Goal: Task Accomplishment & Management: Use online tool/utility

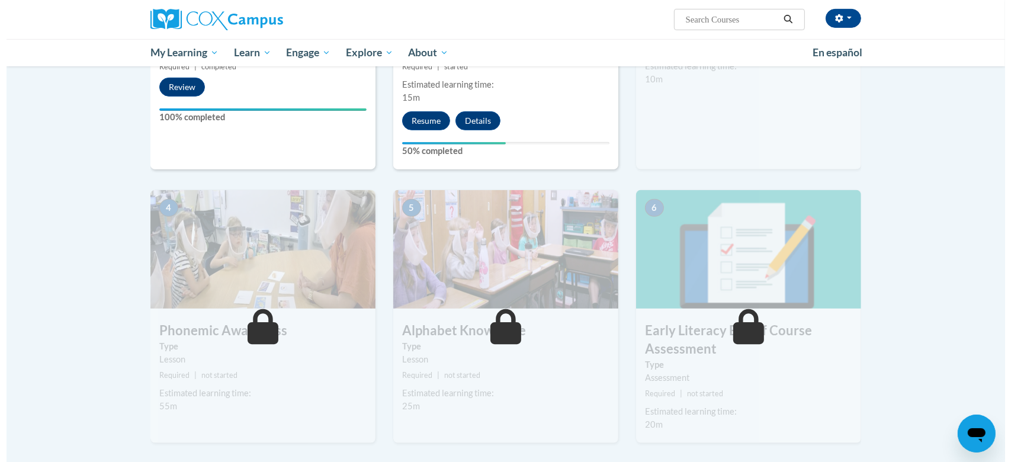
scroll to position [209, 0]
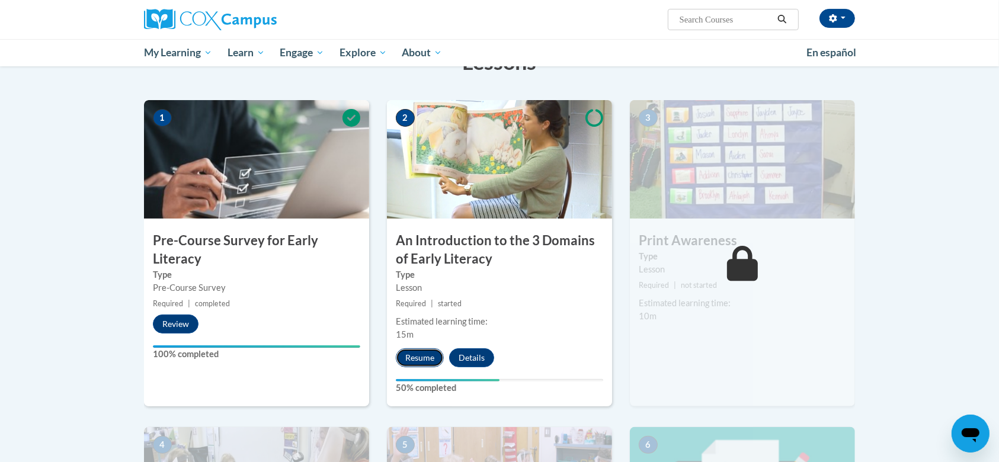
click at [421, 352] on button "Resume" at bounding box center [420, 357] width 48 height 19
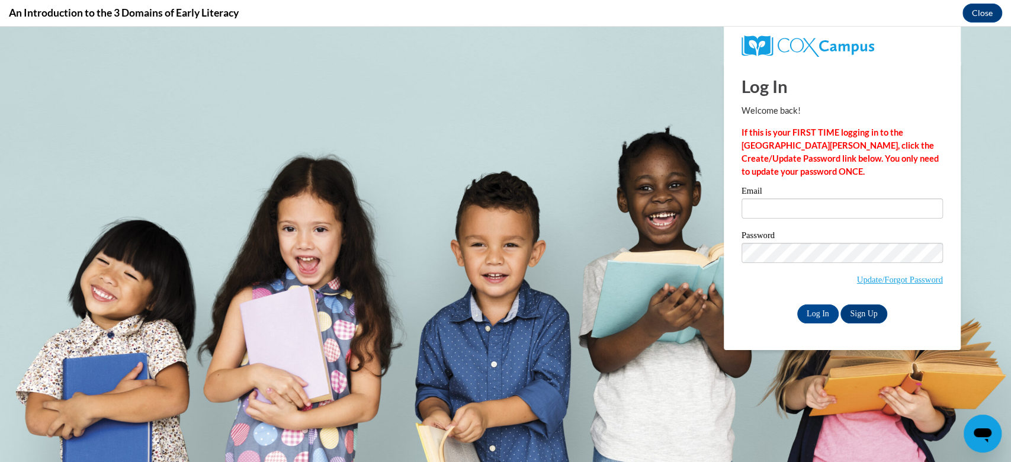
scroll to position [0, 0]
type input "[EMAIL_ADDRESS][DOMAIN_NAME]"
click at [814, 319] on input "Log In" at bounding box center [817, 313] width 41 height 19
